Goal: Information Seeking & Learning: Learn about a topic

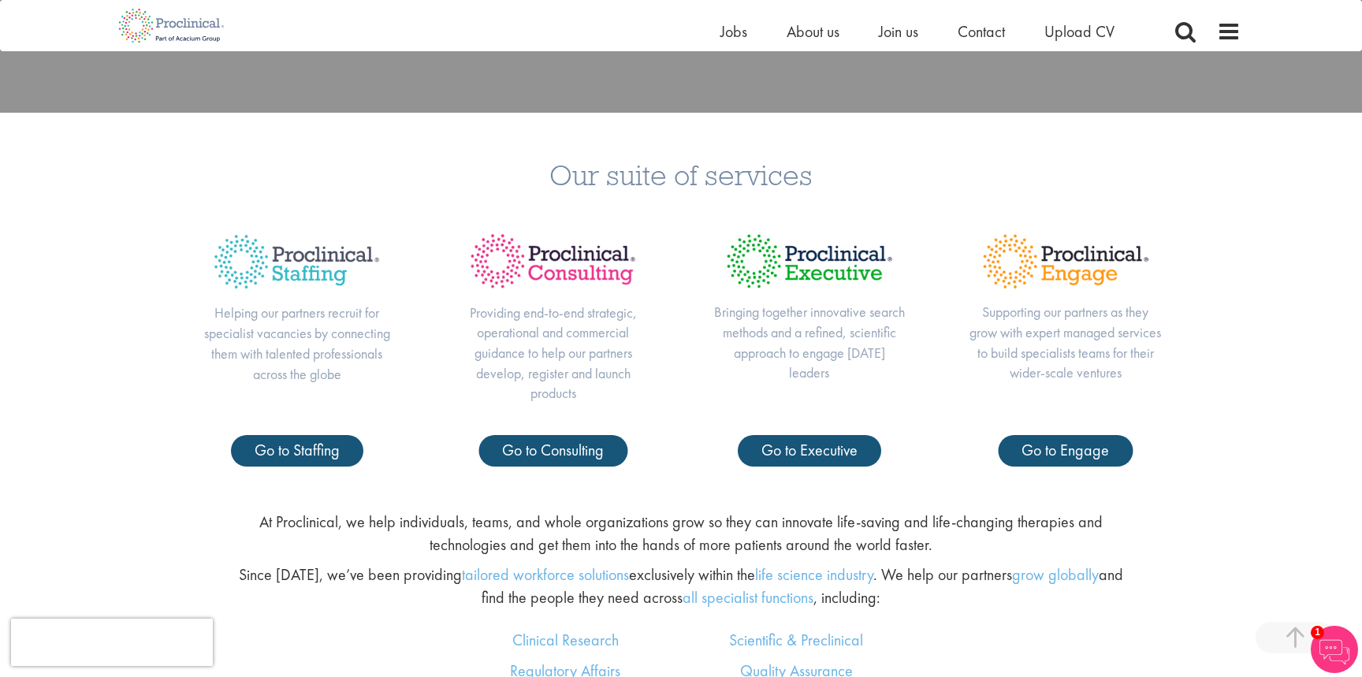
scroll to position [1246, 0]
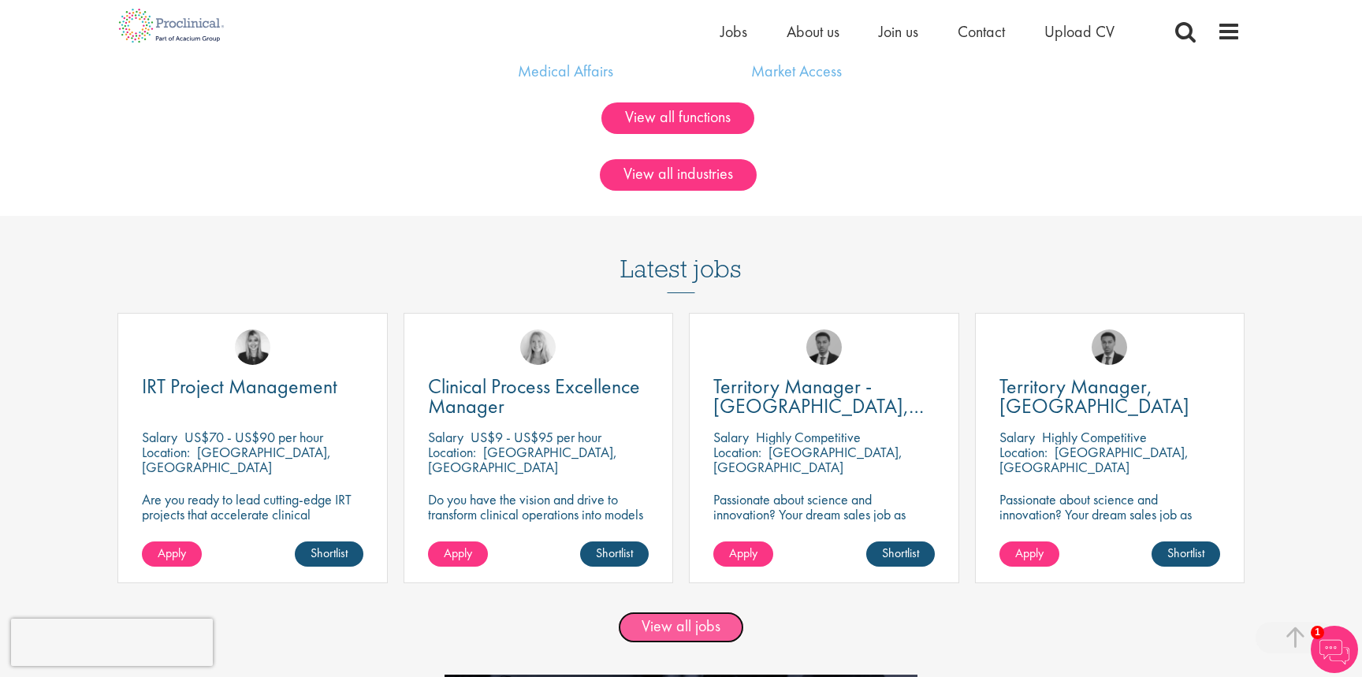
click at [654, 635] on link "View all jobs" at bounding box center [681, 628] width 126 height 32
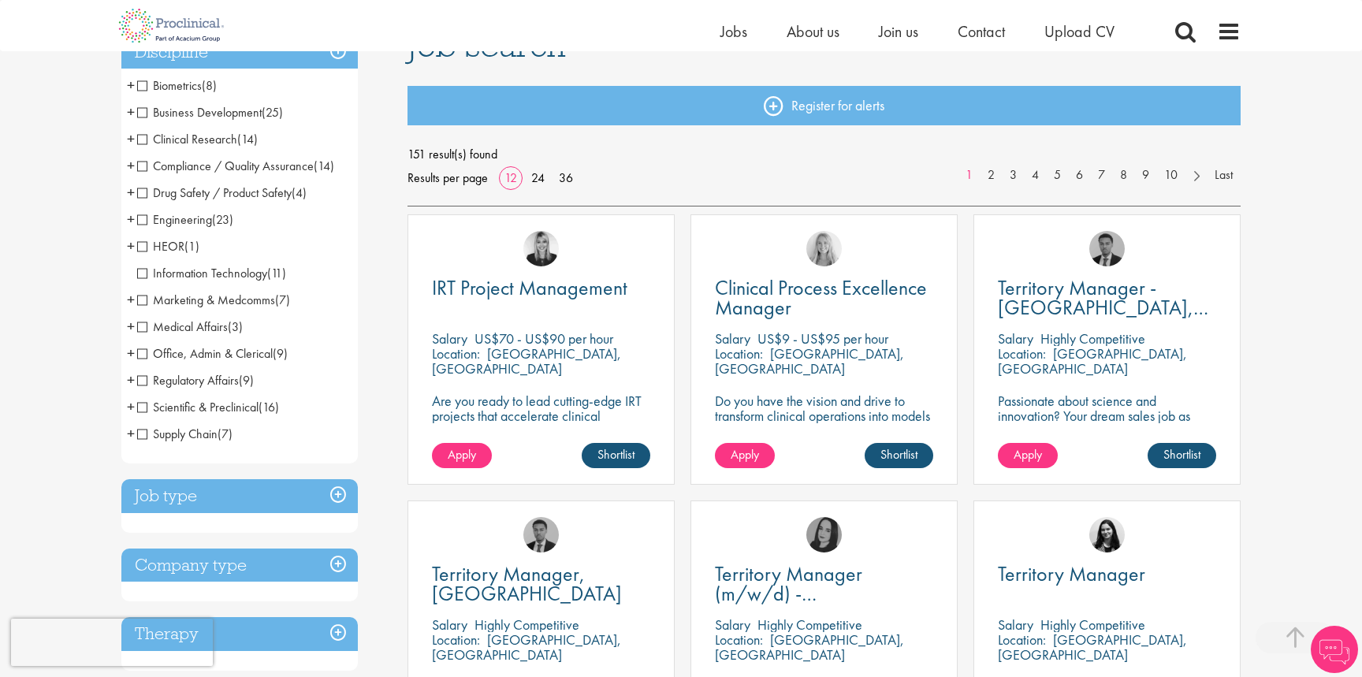
scroll to position [488, 0]
